Goal: Use online tool/utility: Utilize a website feature to perform a specific function

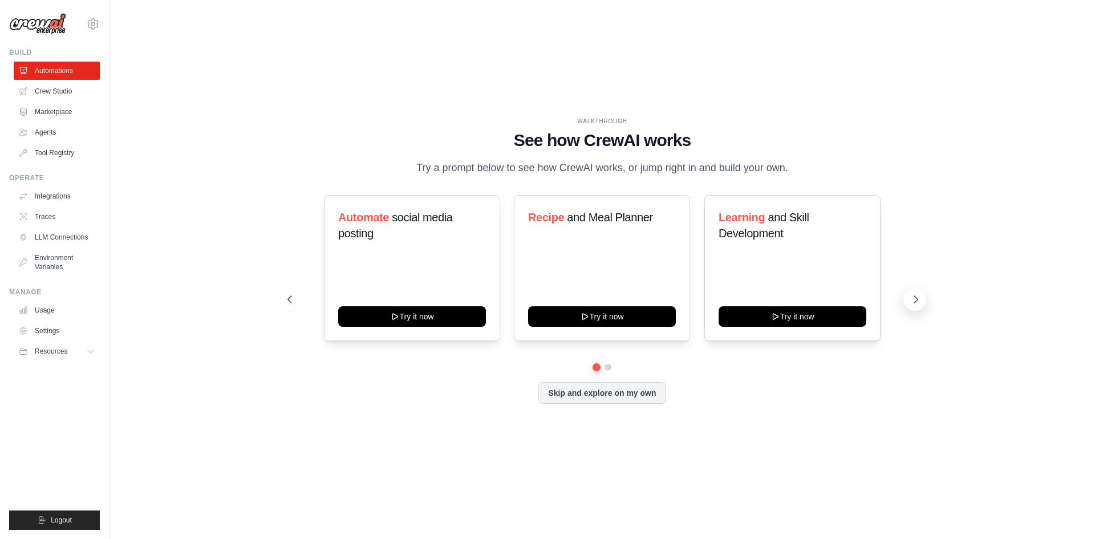
click at [922, 295] on button at bounding box center [914, 299] width 23 height 23
click at [72, 90] on link "Crew Studio" at bounding box center [58, 91] width 86 height 18
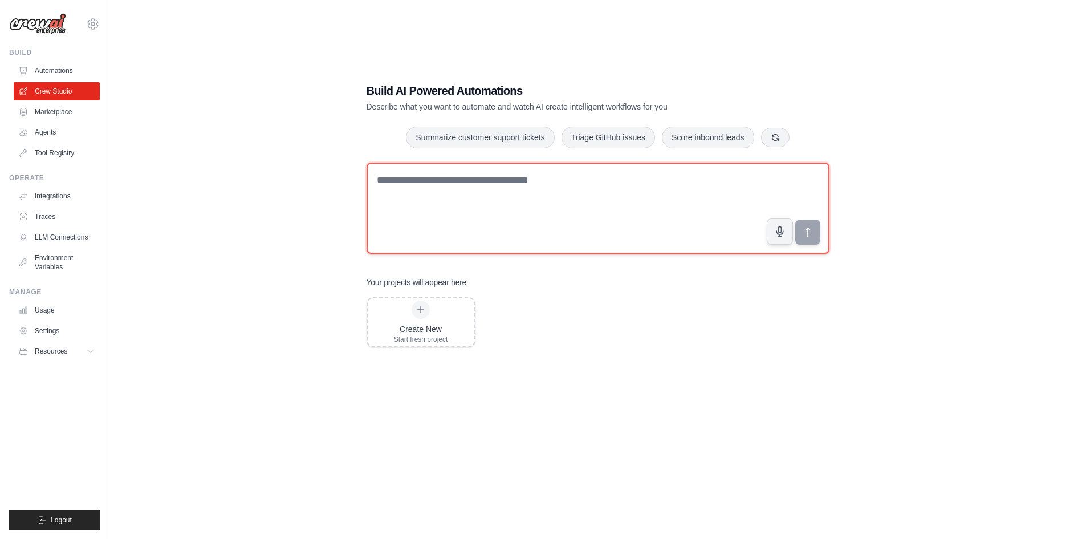
click at [493, 194] on textarea at bounding box center [598, 207] width 463 height 91
click at [474, 213] on textarea at bounding box center [598, 207] width 463 height 91
type textarea "**********"
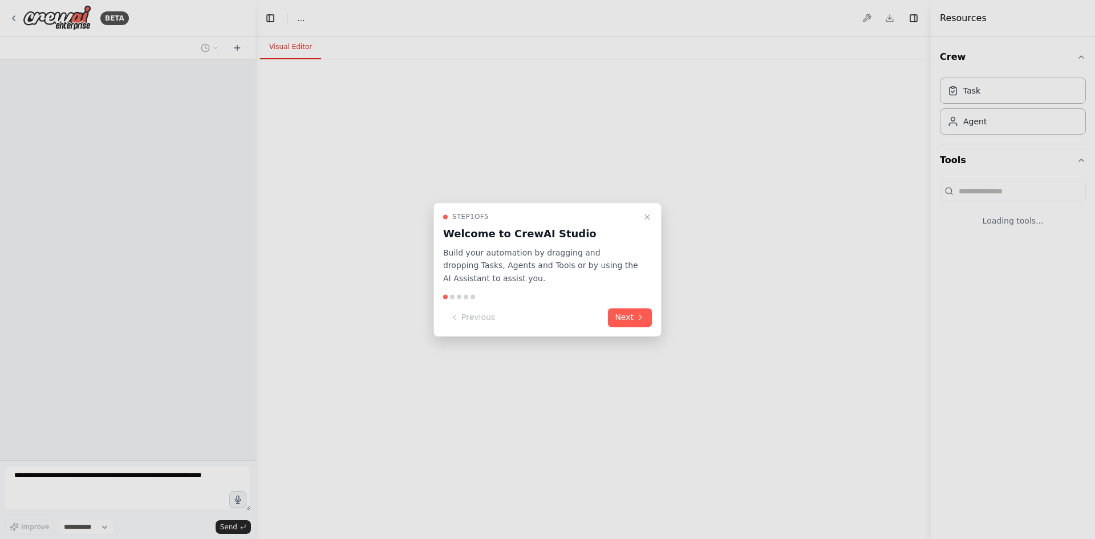
select select "****"
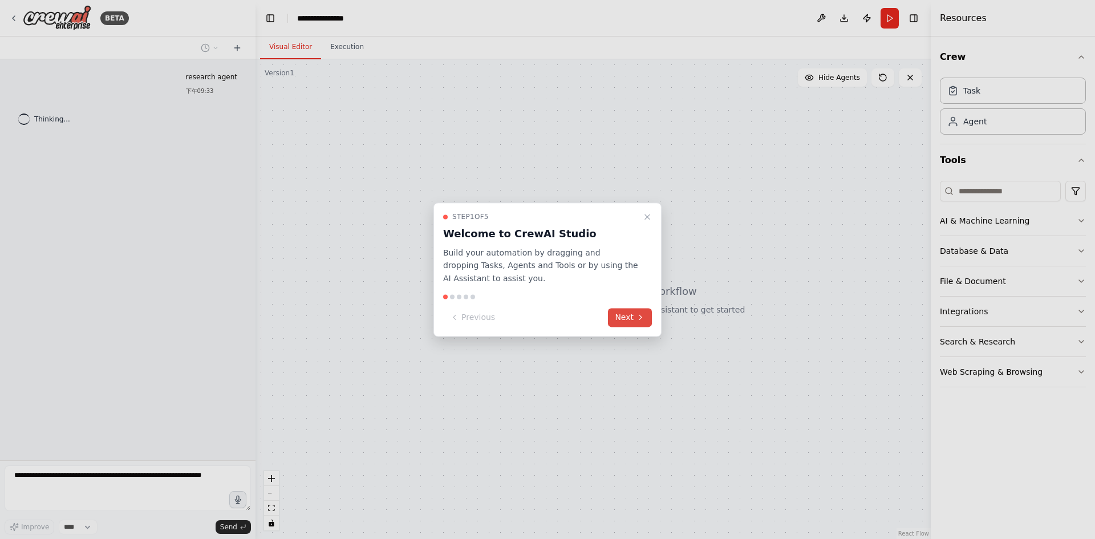
click at [625, 317] on button "Next" at bounding box center [630, 317] width 44 height 19
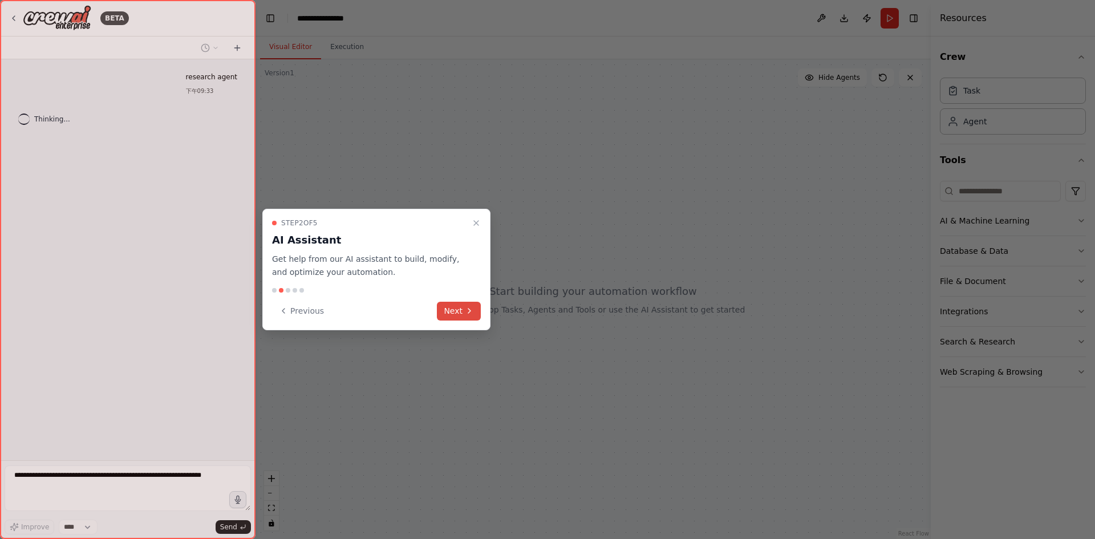
click at [454, 314] on button "Next" at bounding box center [459, 311] width 44 height 19
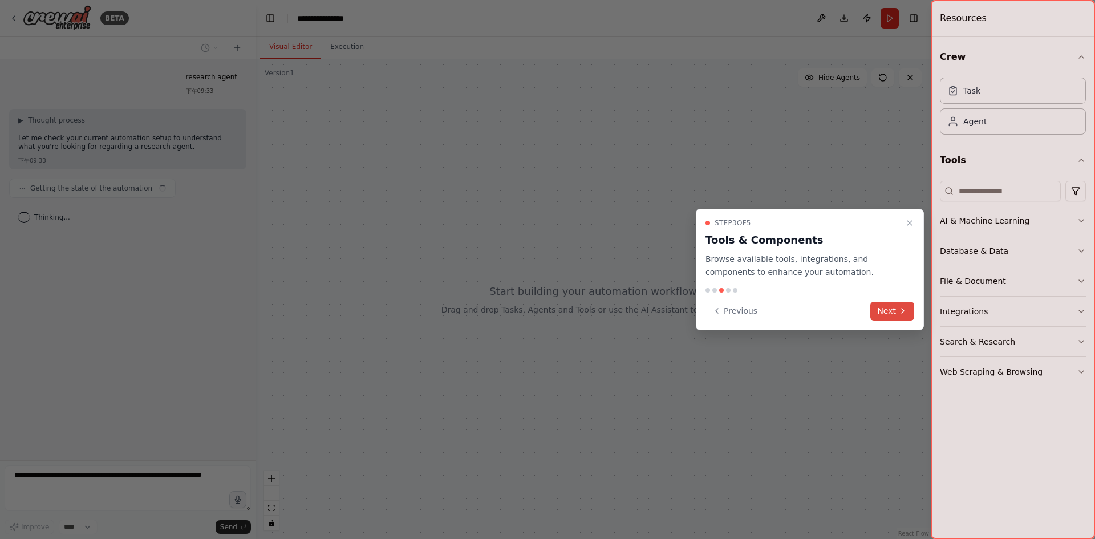
click at [880, 312] on button "Next" at bounding box center [892, 311] width 44 height 19
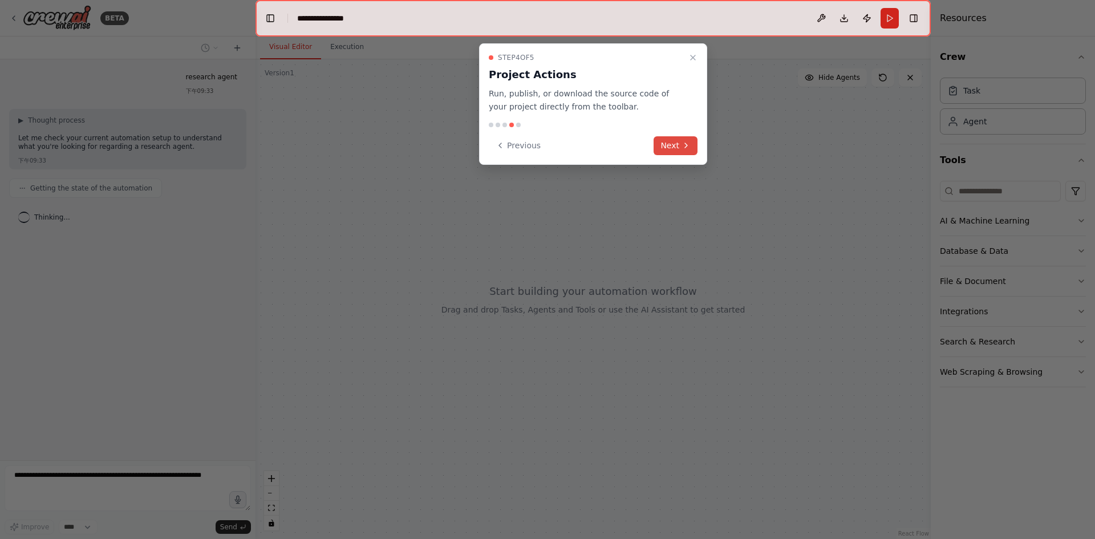
click at [665, 145] on button "Next" at bounding box center [675, 145] width 44 height 19
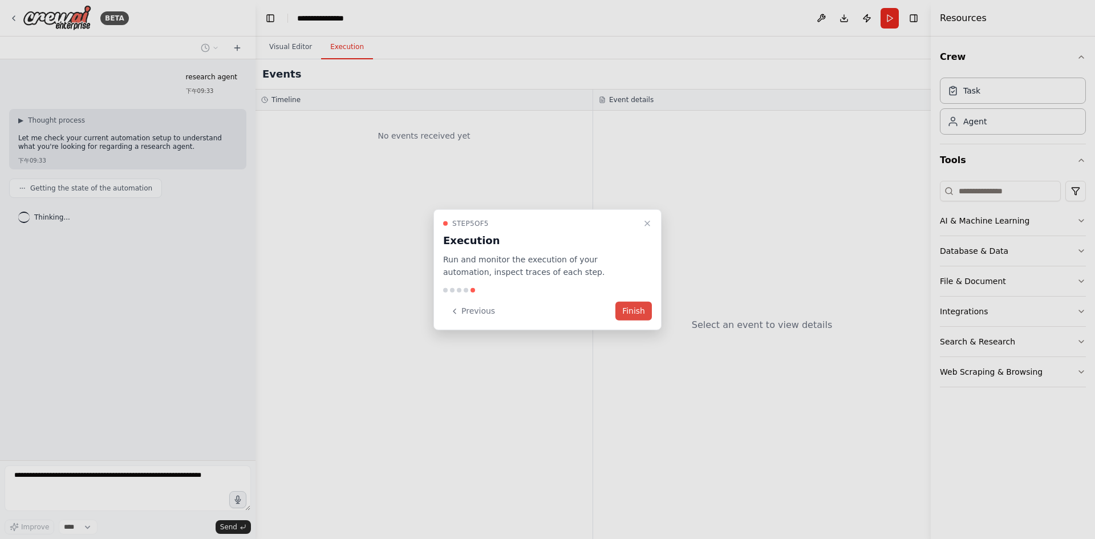
click at [644, 316] on button "Finish" at bounding box center [633, 311] width 36 height 19
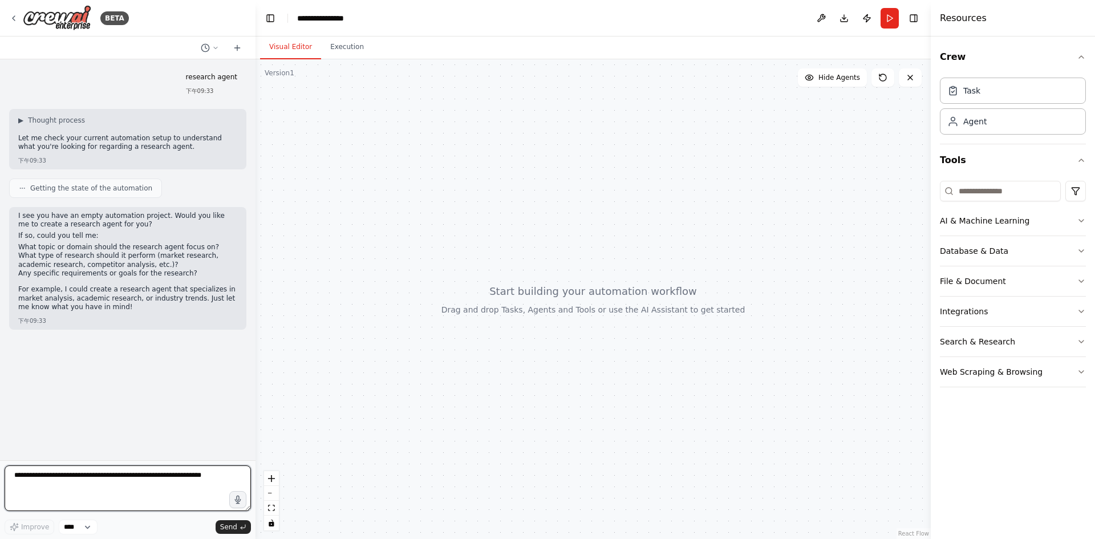
click at [189, 491] on textarea at bounding box center [128, 488] width 246 height 46
type textarea "*"
type textarea "**********"
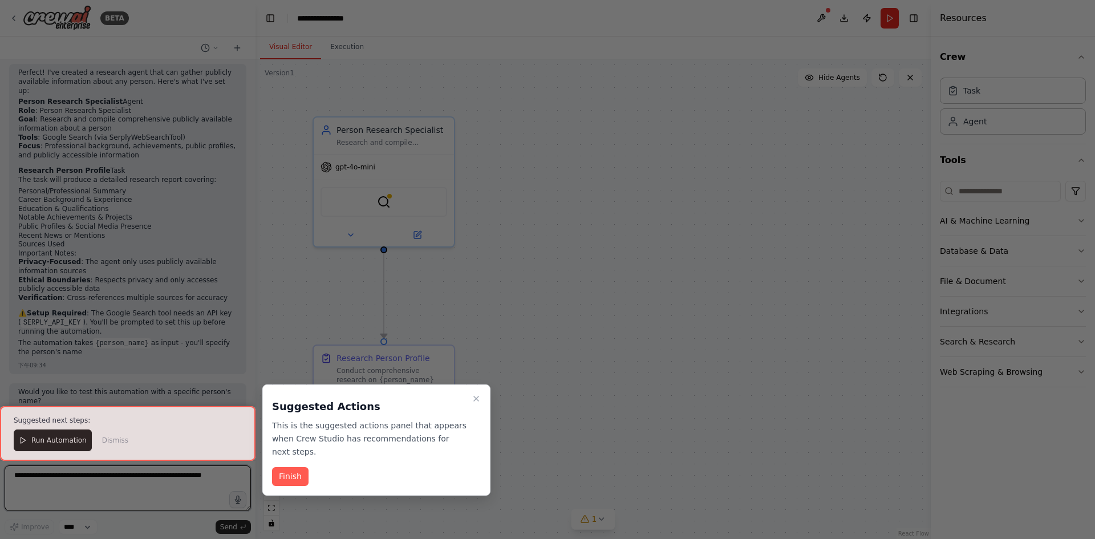
scroll to position [652, 0]
click at [287, 467] on button "Finish" at bounding box center [290, 476] width 36 height 19
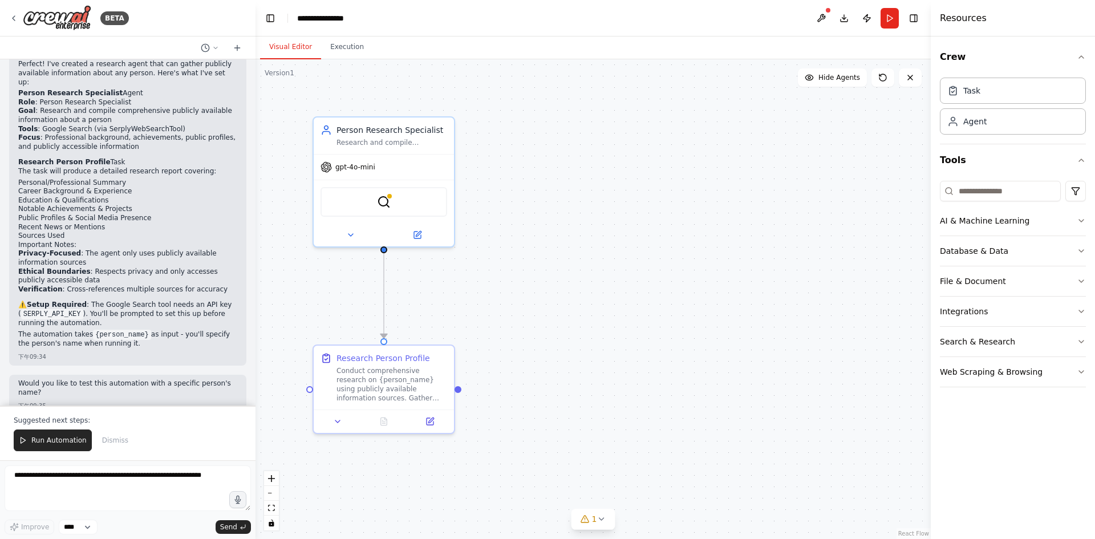
click at [63, 433] on button "Run Automation" at bounding box center [53, 440] width 78 height 22
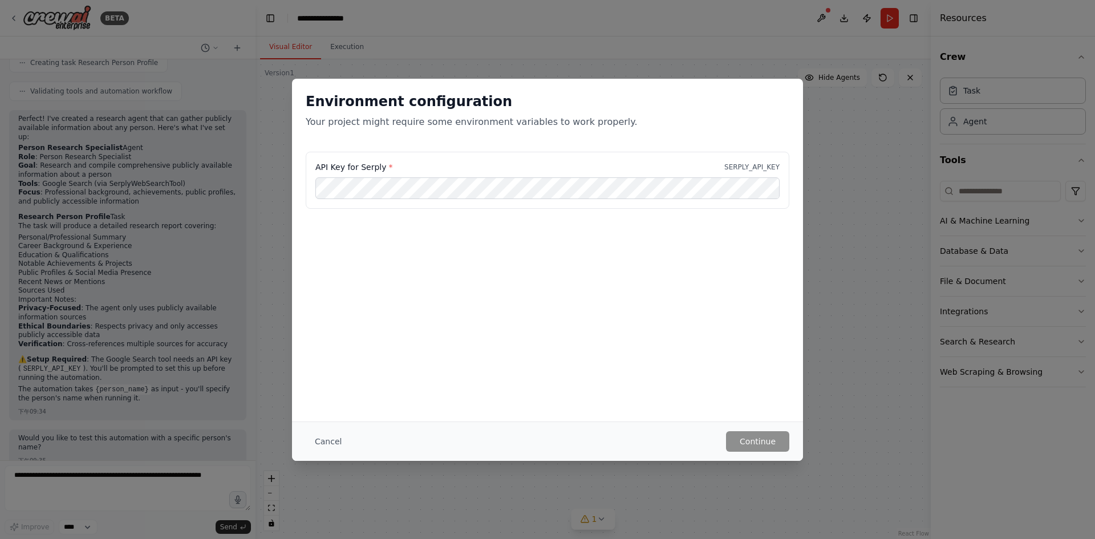
click at [368, 169] on label "API Key for Serply *" at bounding box center [353, 166] width 77 height 11
drag, startPoint x: 357, startPoint y: 169, endPoint x: 380, endPoint y: 168, distance: 23.4
click at [380, 168] on label "API Key for Serply *" at bounding box center [353, 166] width 77 height 11
copy label "Serply"
